Goal: Transaction & Acquisition: Purchase product/service

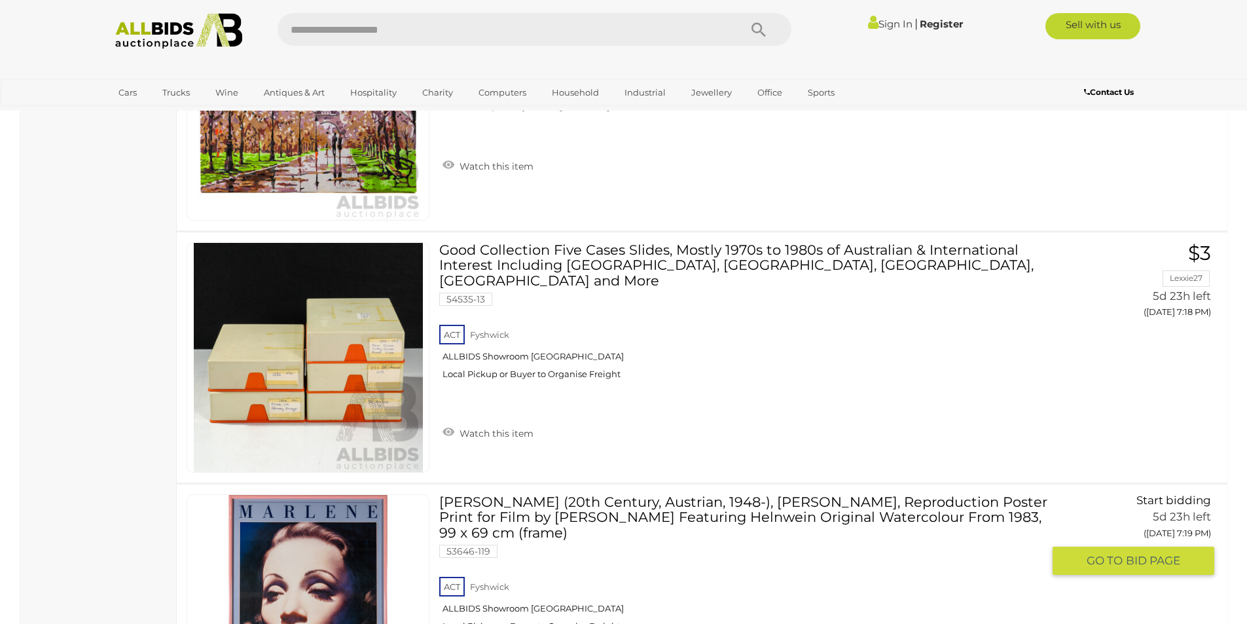
scroll to position [11781, 0]
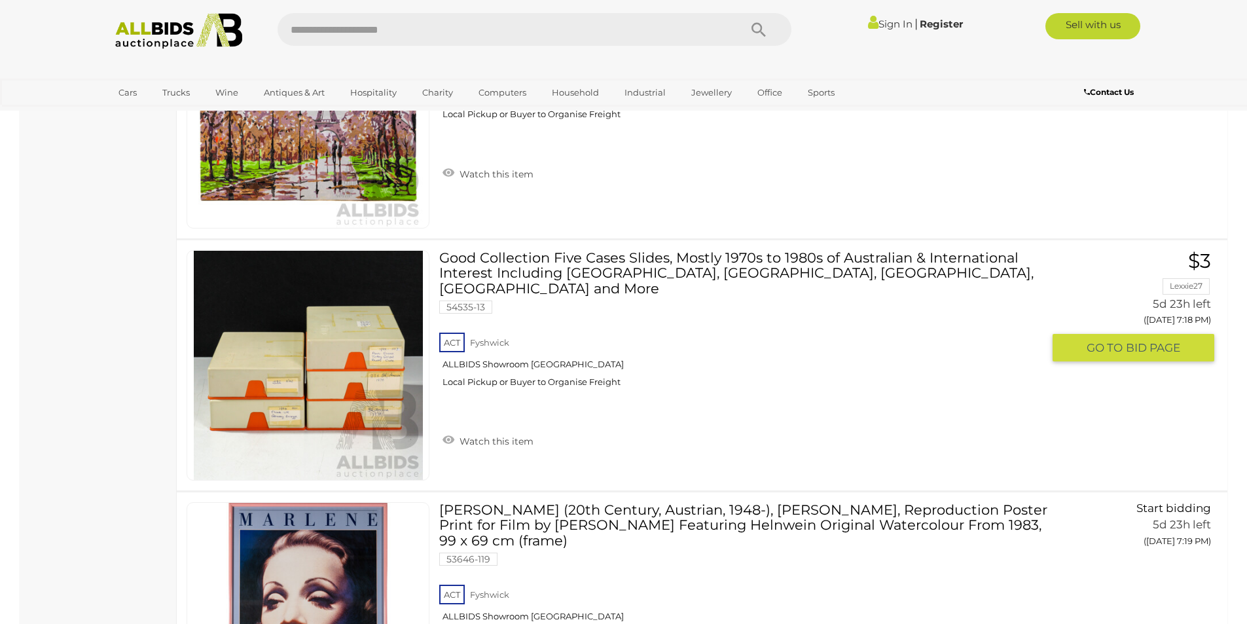
click at [376, 357] on link at bounding box center [308, 365] width 243 height 230
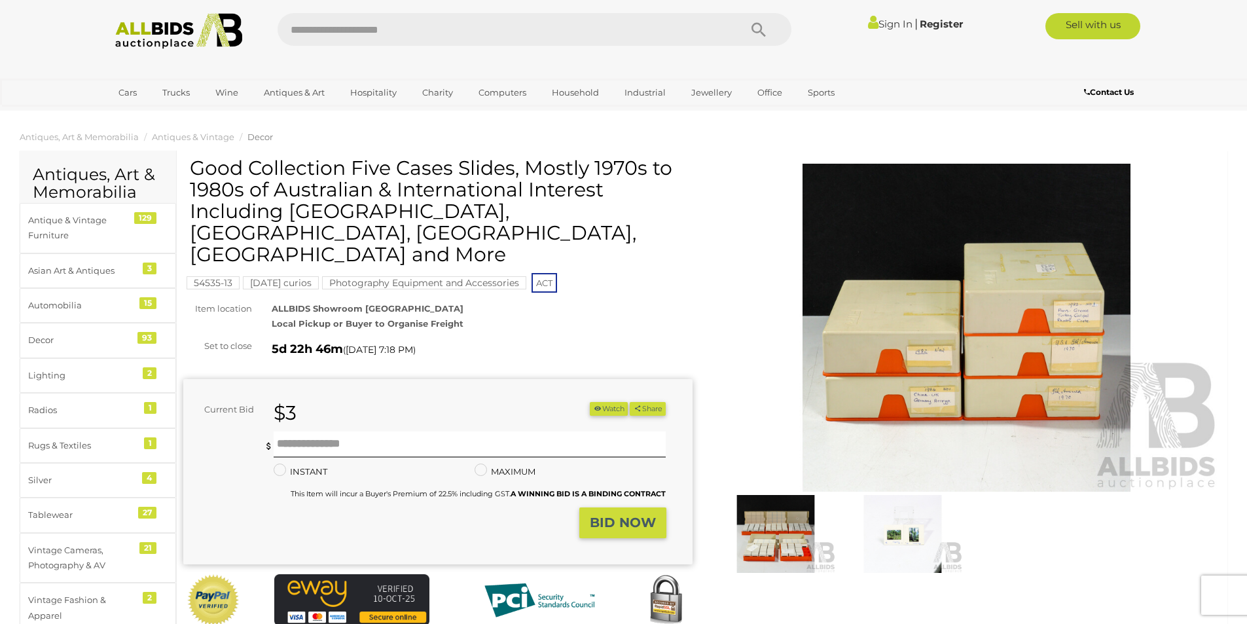
click at [761, 533] on img at bounding box center [775, 534] width 120 height 78
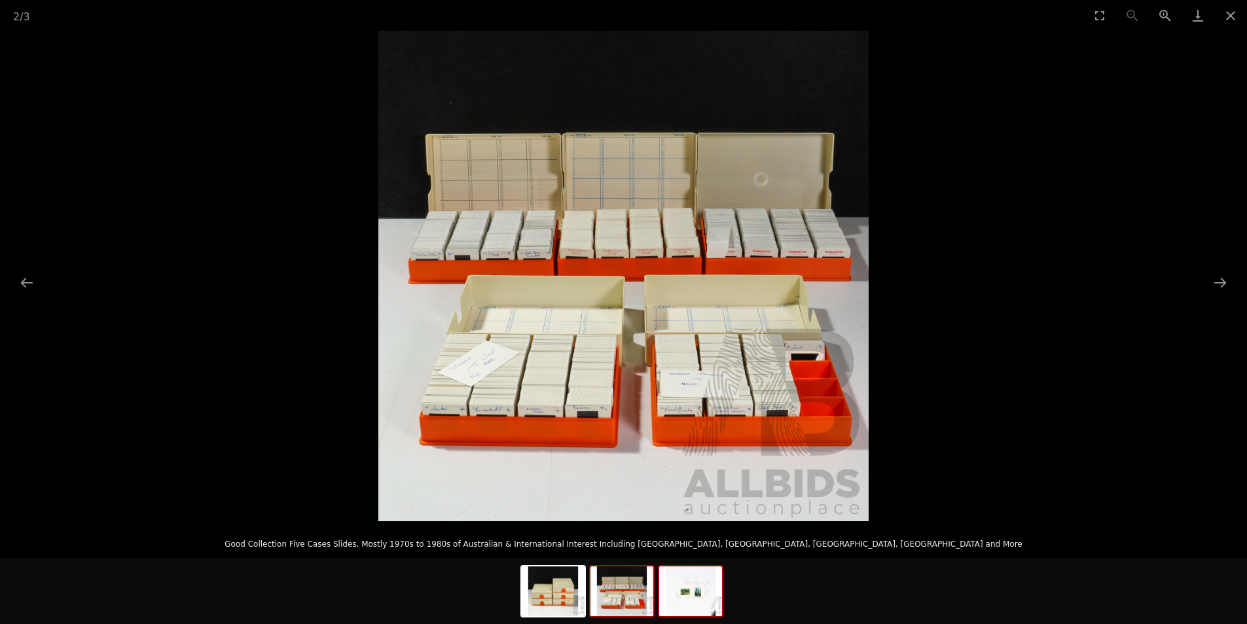
click at [697, 600] on img at bounding box center [690, 591] width 63 height 50
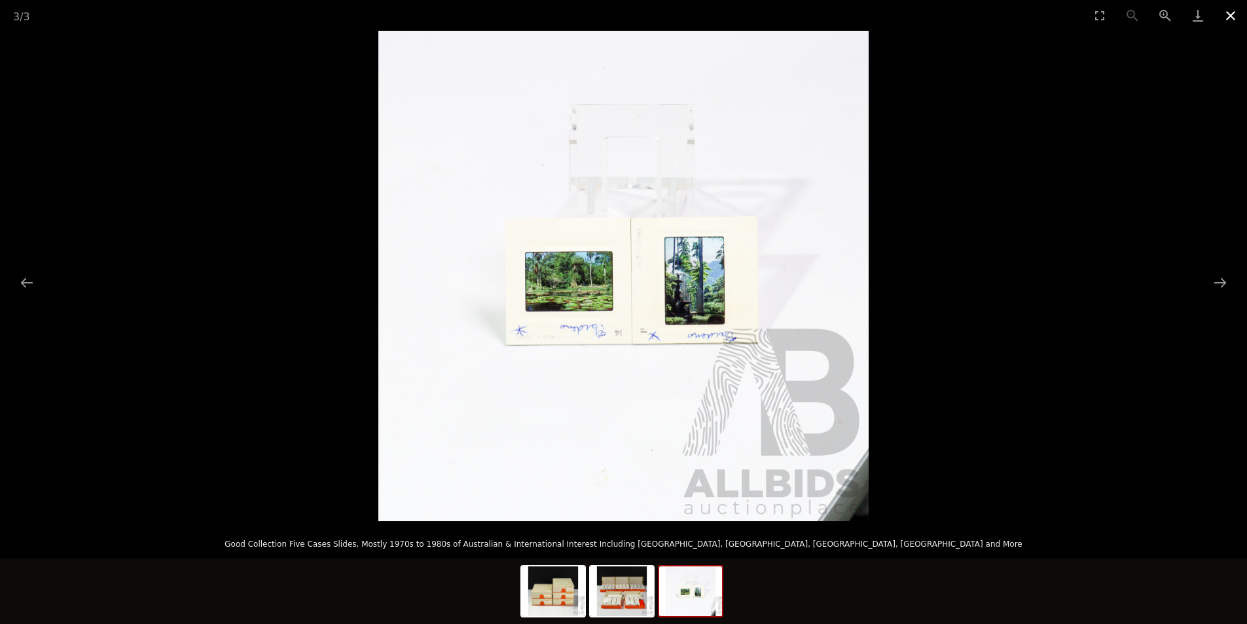
click at [1228, 20] on button "Close gallery" at bounding box center [1230, 15] width 33 height 31
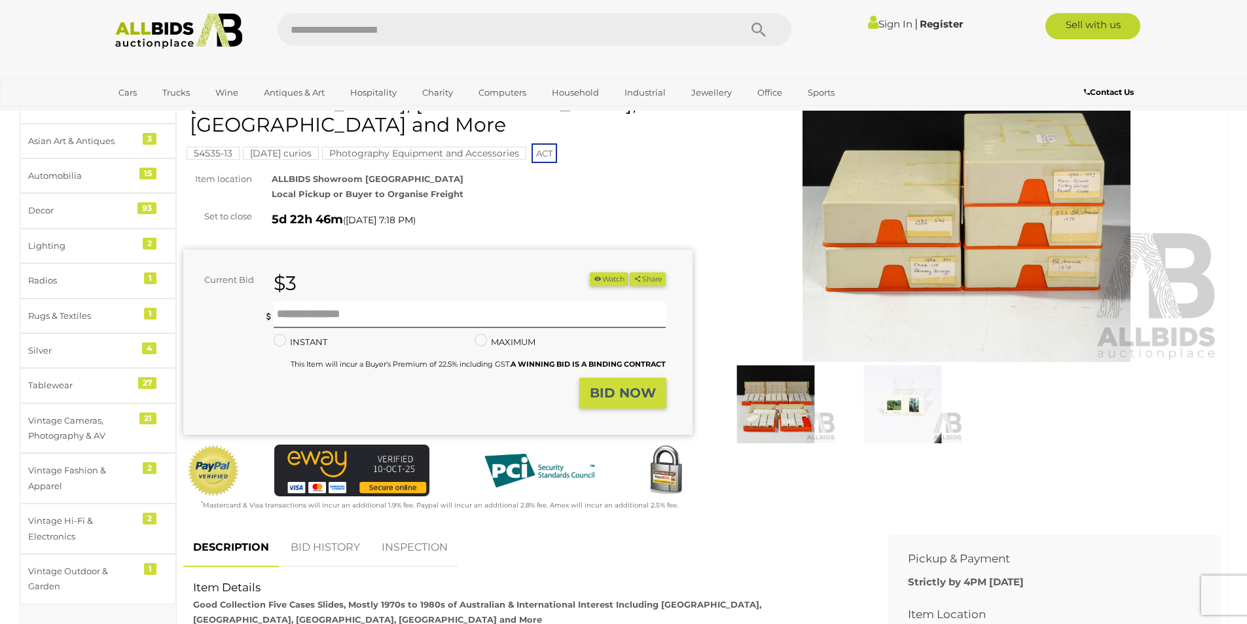
scroll to position [131, 0]
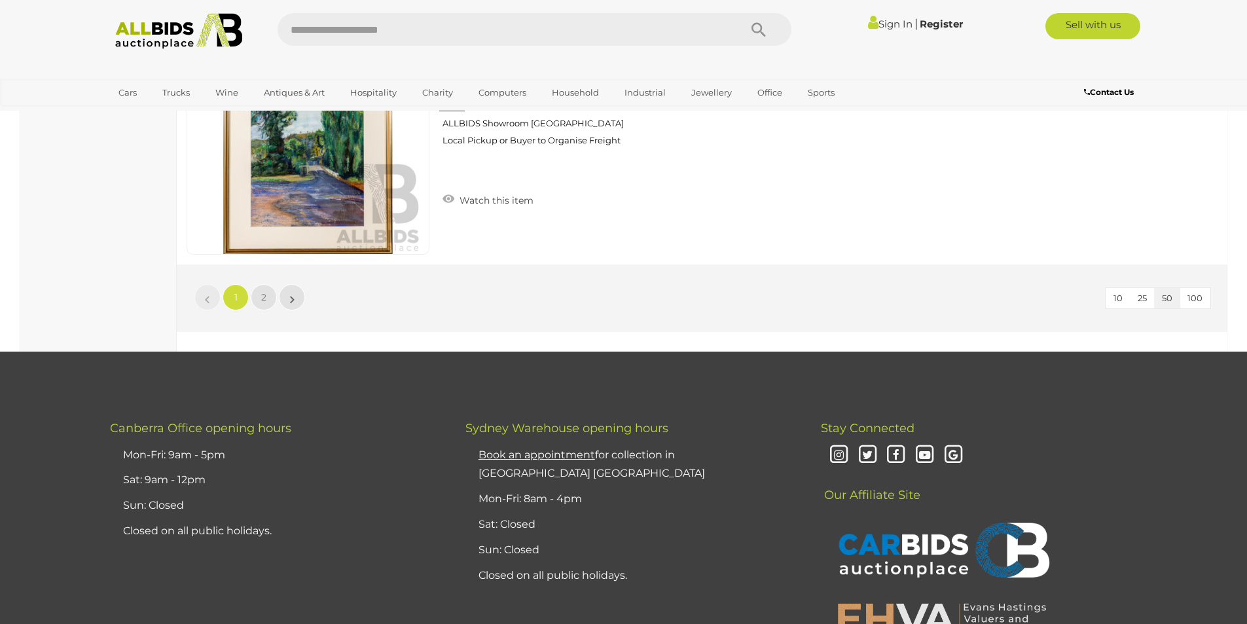
scroll to position [12508, 0]
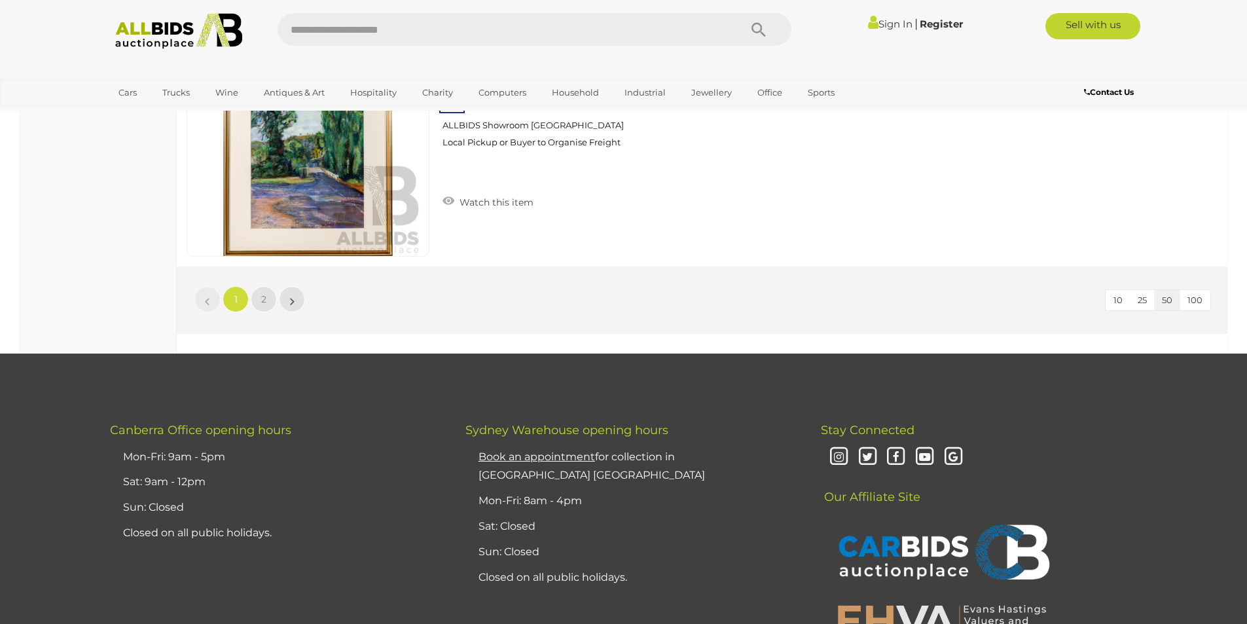
click at [290, 304] on li "»" at bounding box center [292, 299] width 26 height 26
click at [286, 300] on link "»" at bounding box center [292, 299] width 26 height 26
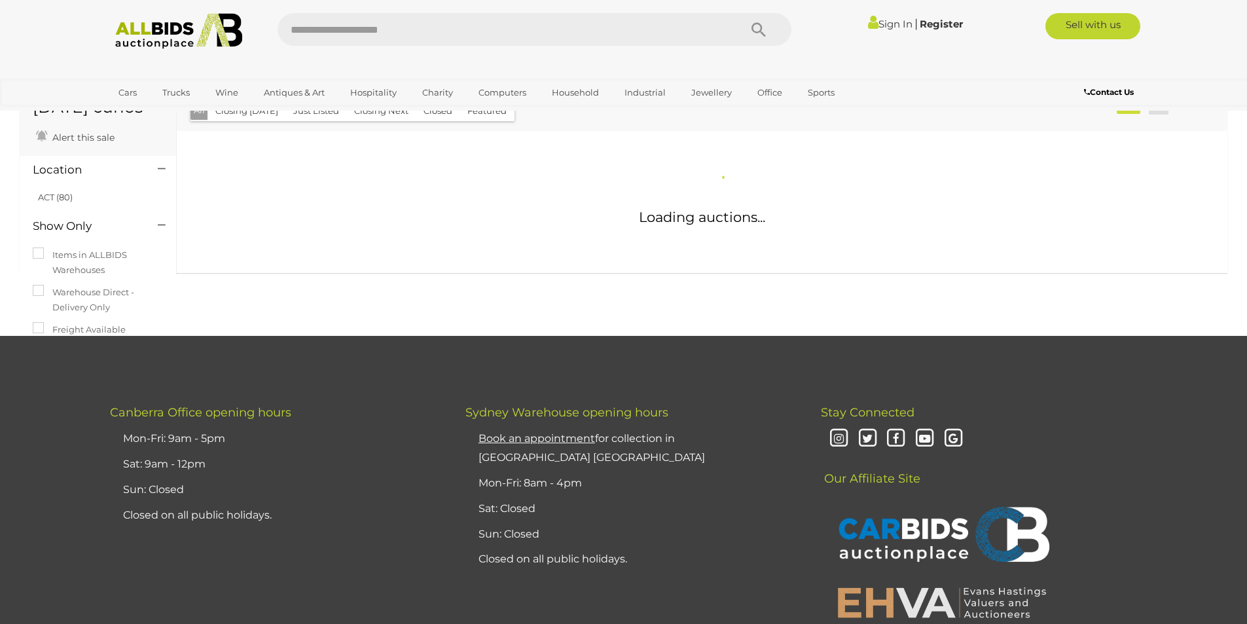
scroll to position [29, 0]
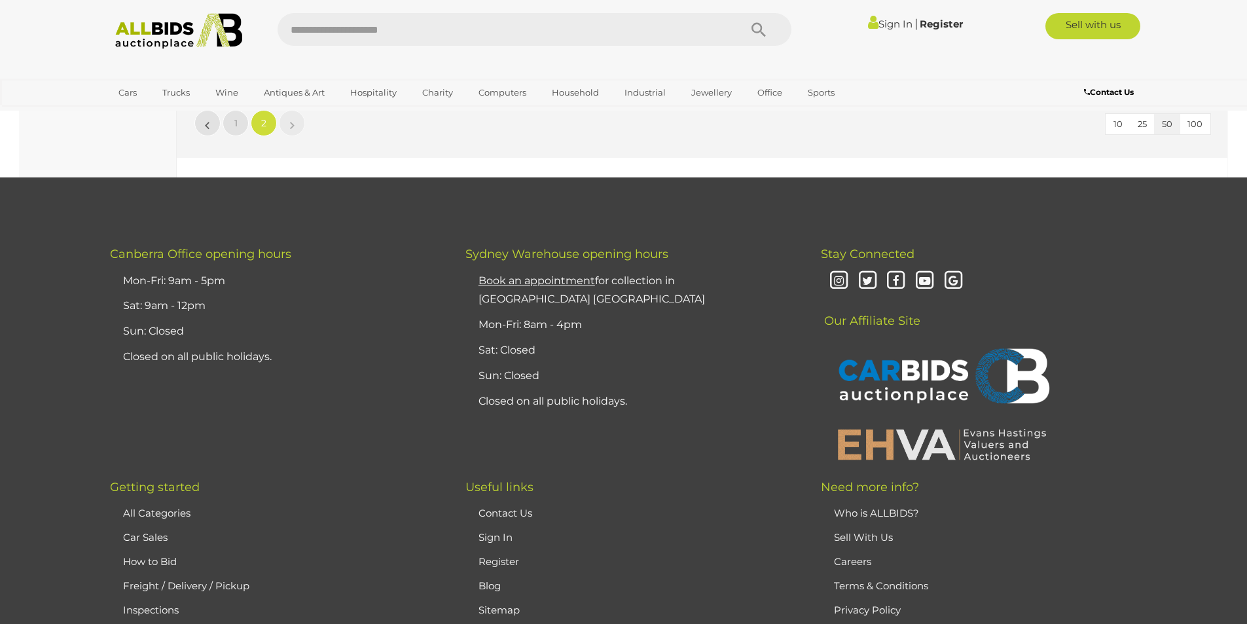
scroll to position [7670, 0]
